Goal: Task Accomplishment & Management: Use online tool/utility

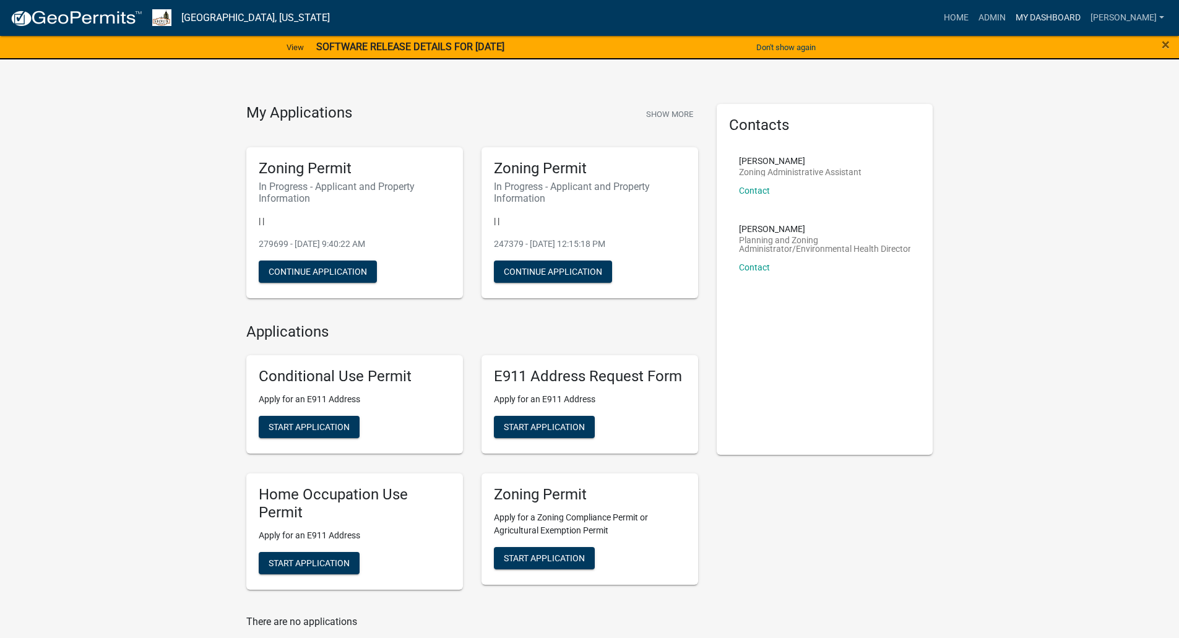
click at [1063, 13] on link "My Dashboard" at bounding box center [1048, 18] width 75 height 24
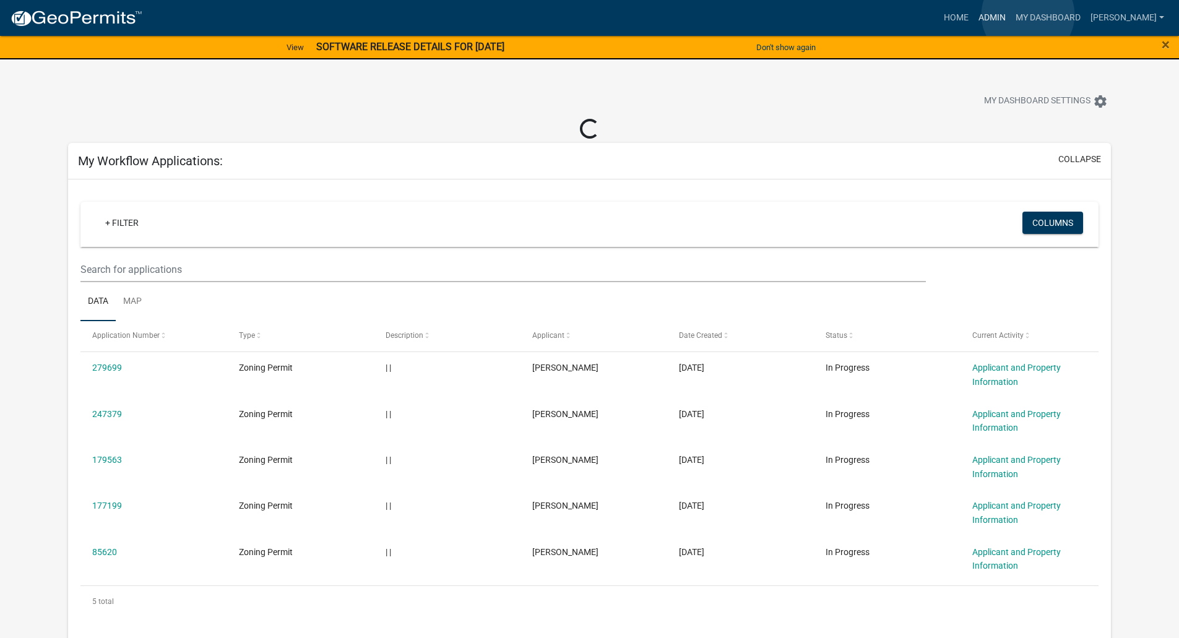
click at [1011, 15] on link "Admin" at bounding box center [992, 18] width 37 height 24
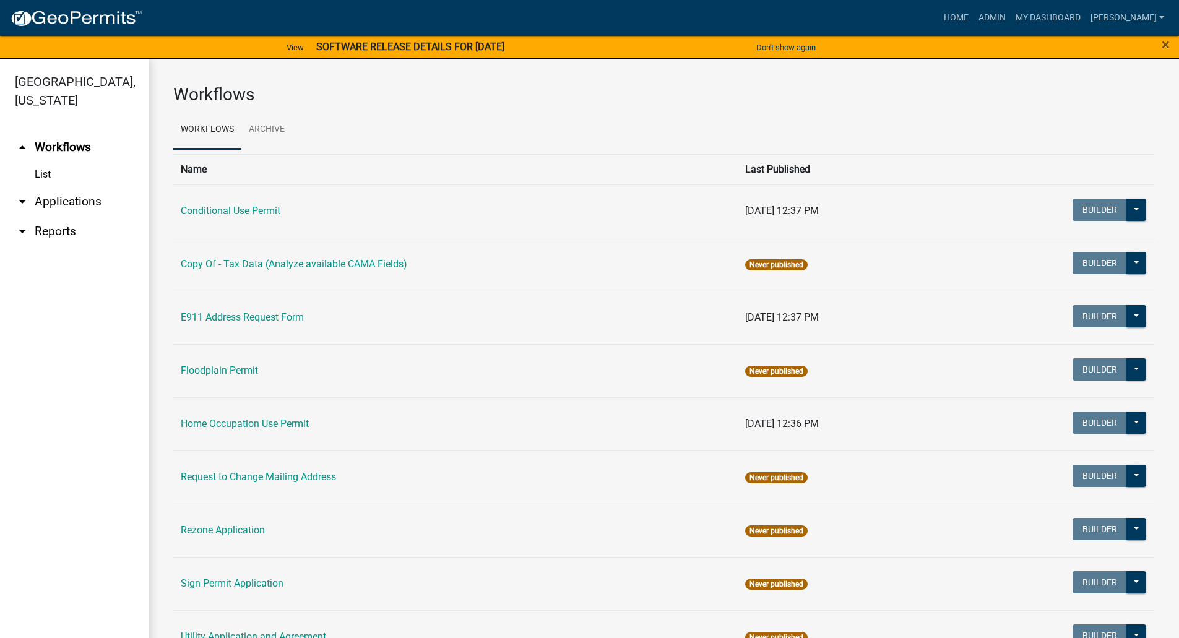
click at [70, 187] on link "arrow_drop_down Applications" at bounding box center [74, 202] width 149 height 30
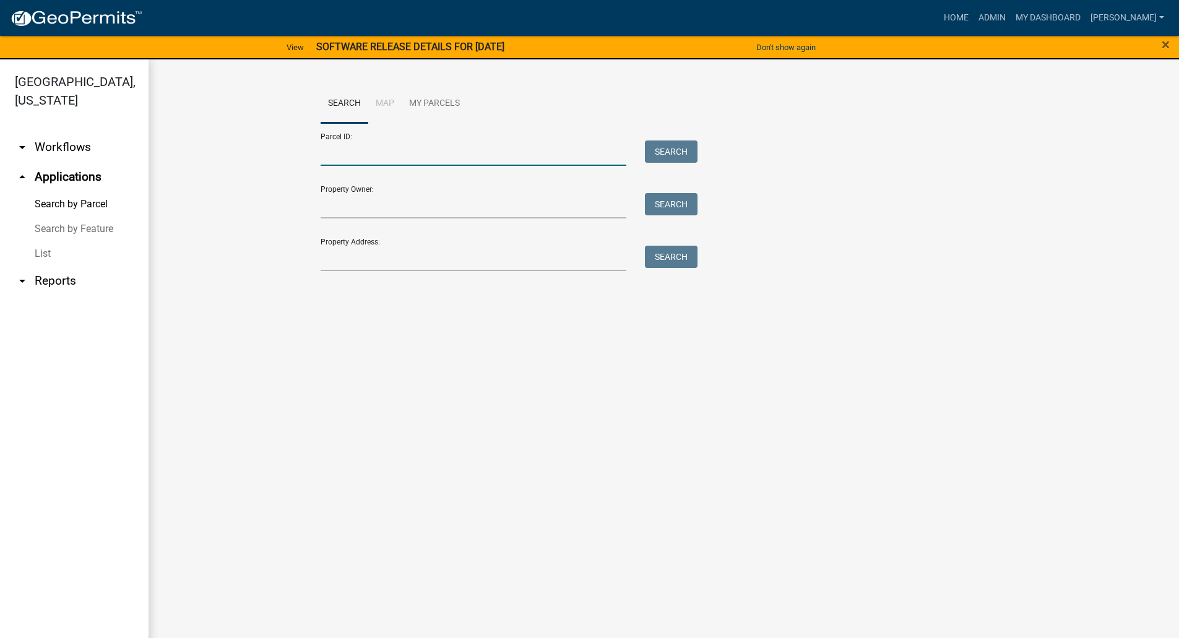
click at [332, 158] on input "Parcel ID:" at bounding box center [474, 152] width 306 height 25
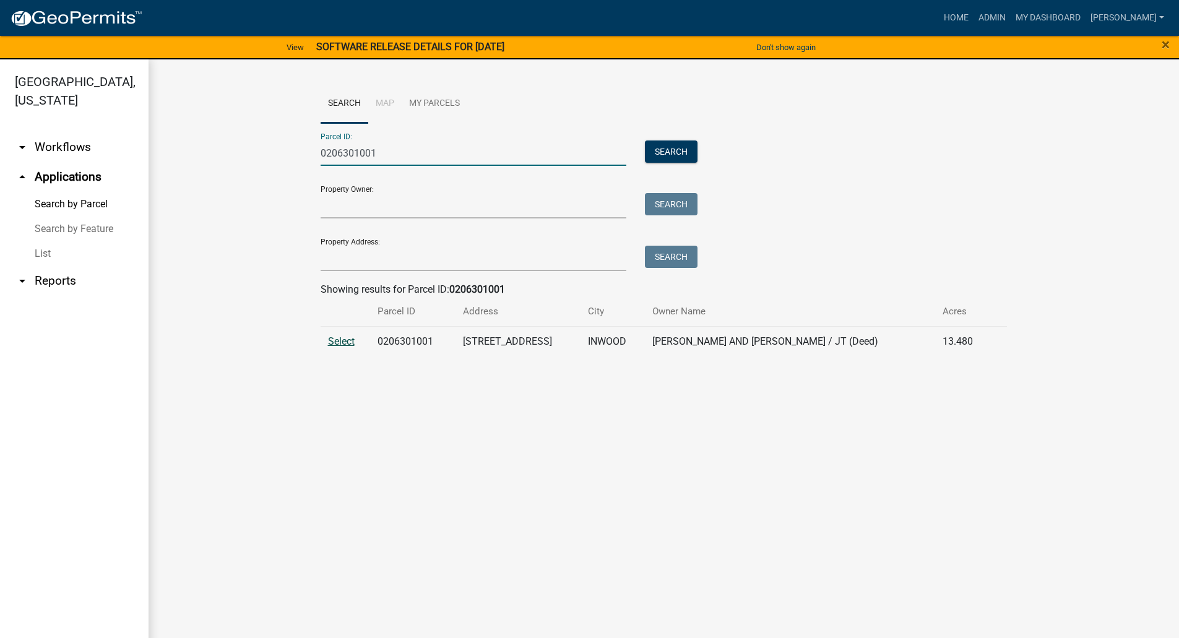
type input "0206301001"
click at [340, 342] on span "Select" at bounding box center [341, 341] width 27 height 12
